Goal: Task Accomplishment & Management: Complete application form

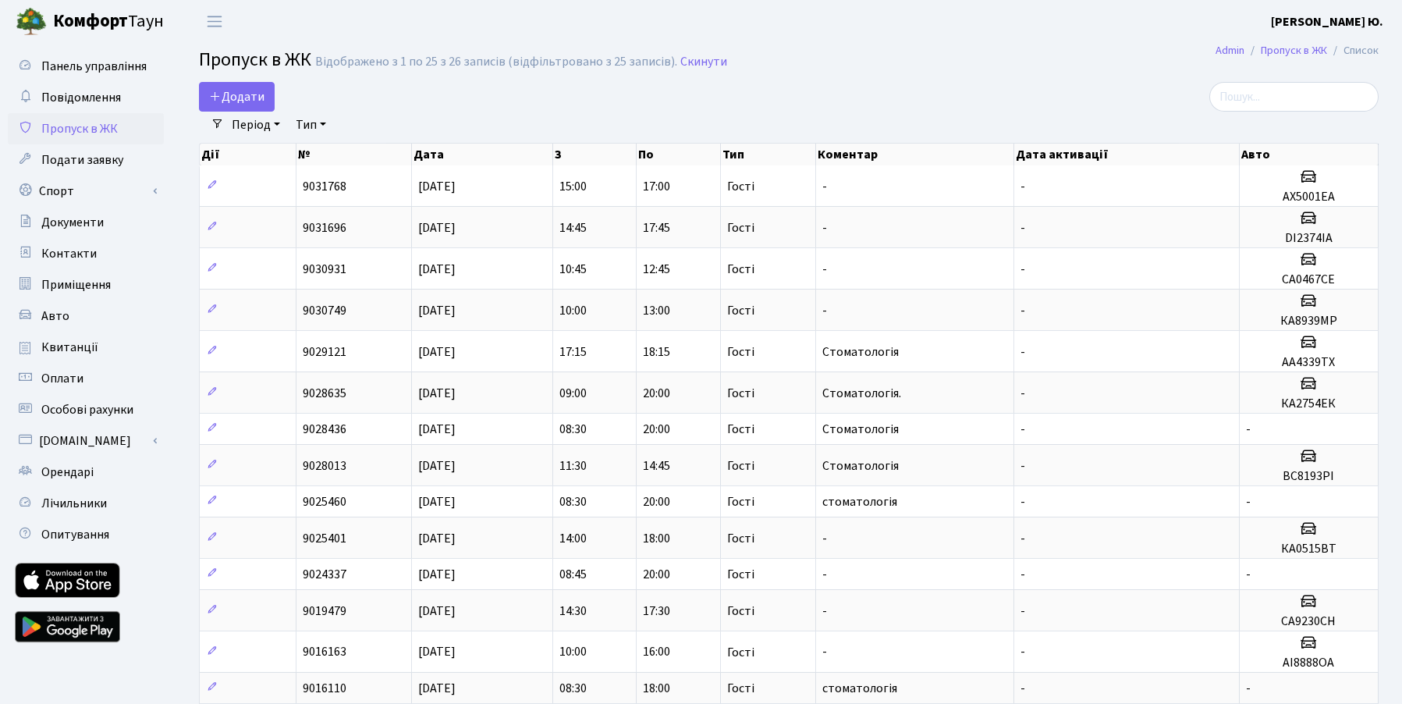
select select "25"
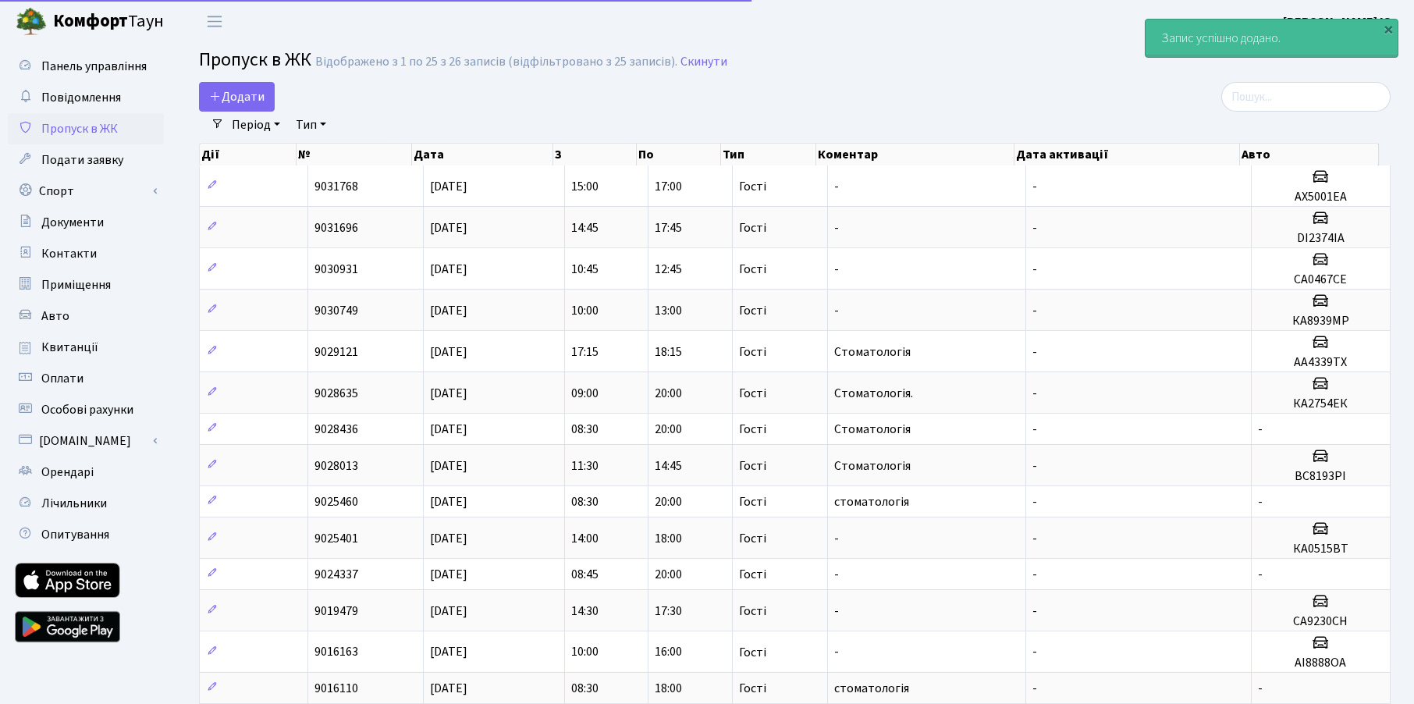
select select "25"
